Goal: Task Accomplishment & Management: Use online tool/utility

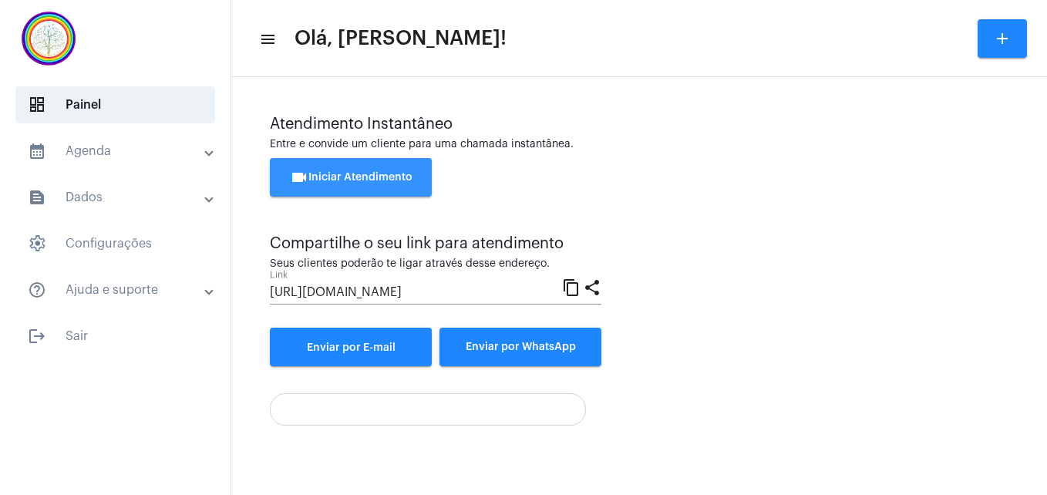
click at [369, 175] on span "videocam Iniciar Atendimento" at bounding box center [351, 177] width 123 height 11
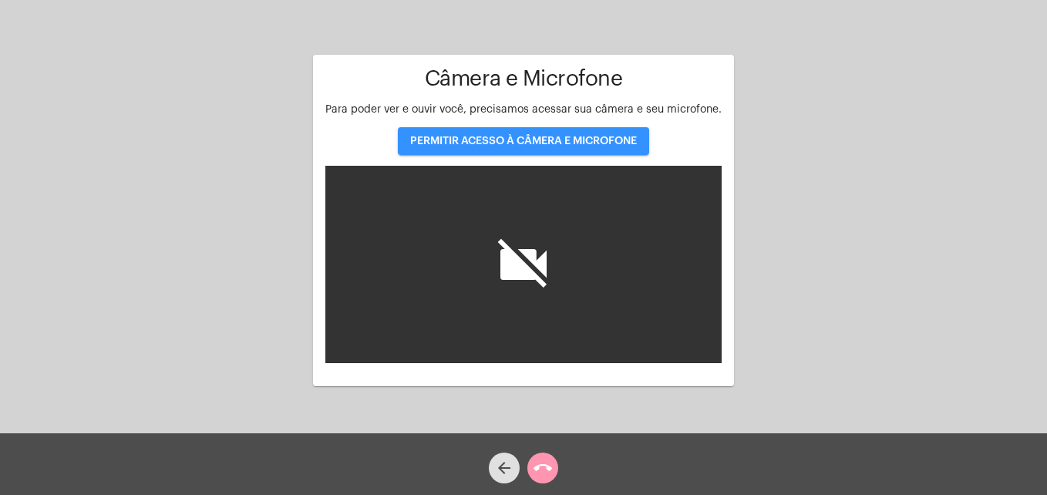
click at [460, 140] on span "PERMITIR ACESSO À CÂMERA E MICROFONE" at bounding box center [523, 141] width 227 height 11
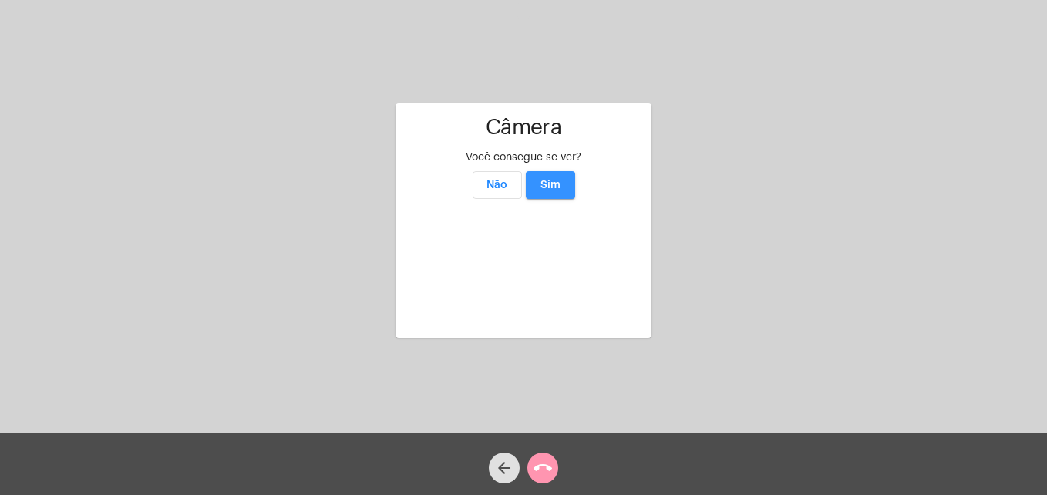
click at [552, 180] on span "Sim" at bounding box center [551, 185] width 20 height 11
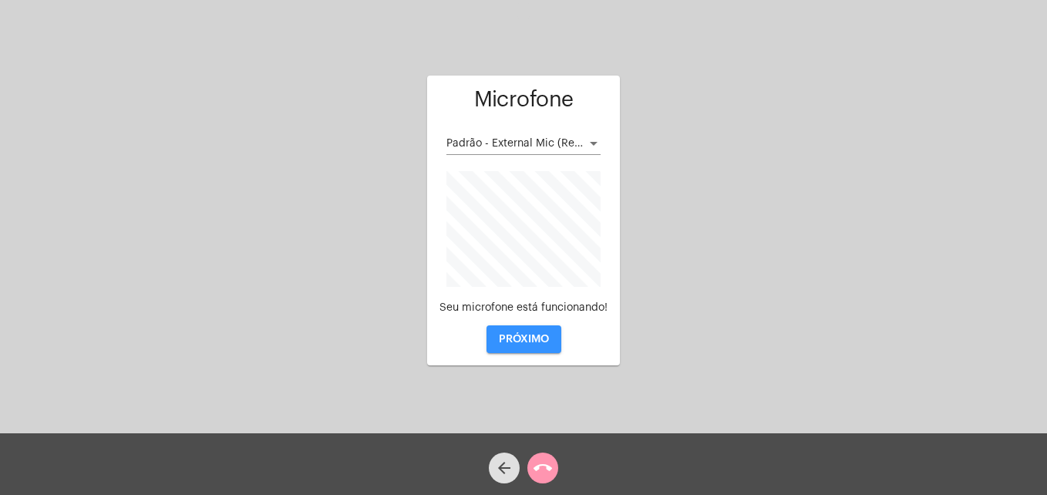
click at [509, 350] on button "PRÓXIMO" at bounding box center [524, 339] width 75 height 28
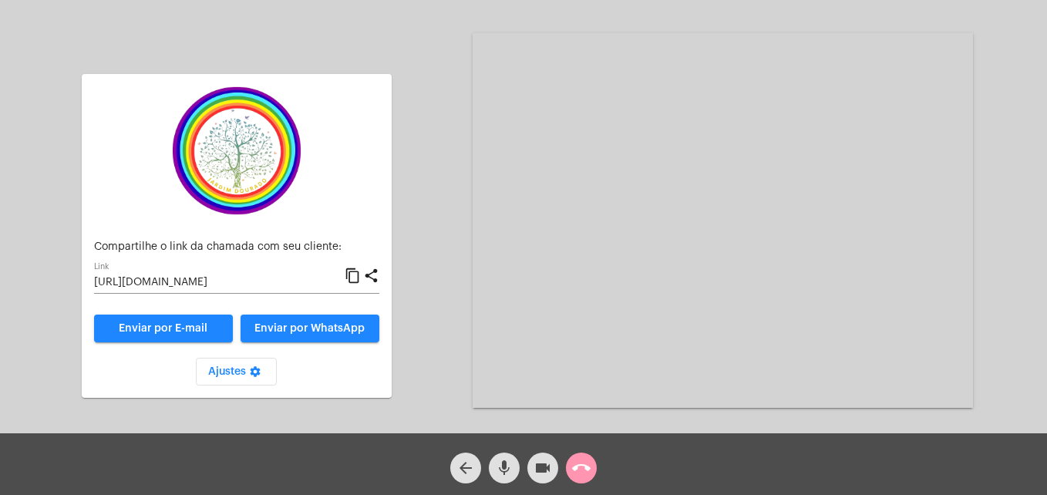
click at [355, 274] on mat-icon "content_copy" at bounding box center [353, 276] width 16 height 19
click at [358, 278] on mat-icon "content_copy" at bounding box center [353, 276] width 16 height 19
click at [324, 321] on button "Enviar por WhatsApp" at bounding box center [310, 329] width 139 height 28
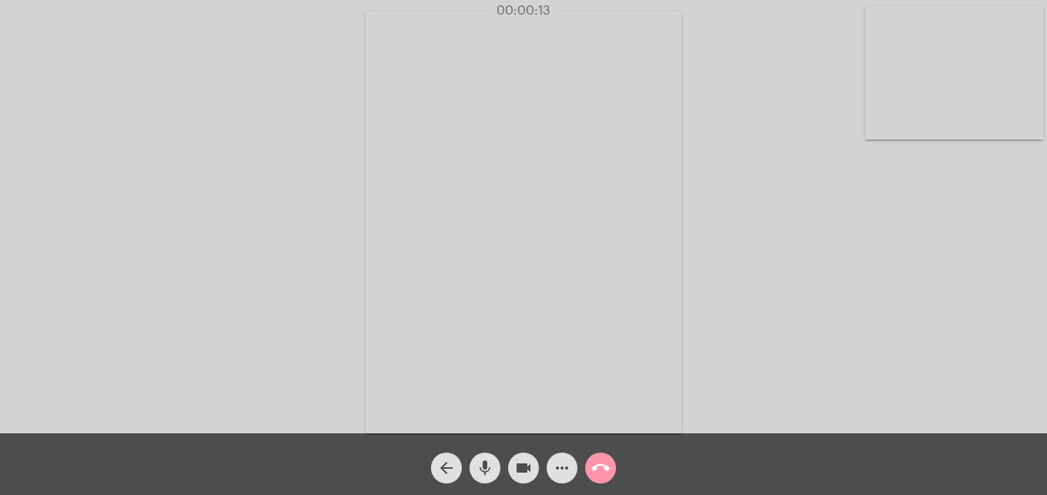
click at [881, 140] on div "Acessando Câmera e Microfone..." at bounding box center [524, 220] width 1044 height 433
click at [878, 118] on video at bounding box center [954, 72] width 178 height 133
click at [418, 405] on video at bounding box center [664, 221] width 562 height 422
